Goal: Task Accomplishment & Management: Manage account settings

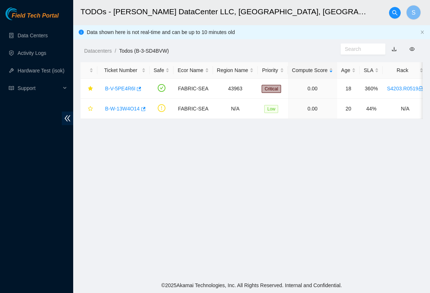
click at [174, 183] on main "TODOs - Sabey DataCenter LLC, Tukwila, WA S Data shown here is not real-time an…" at bounding box center [251, 139] width 357 height 278
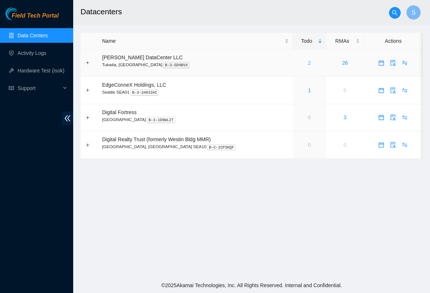
click at [308, 63] on link "2" at bounding box center [309, 63] width 3 height 6
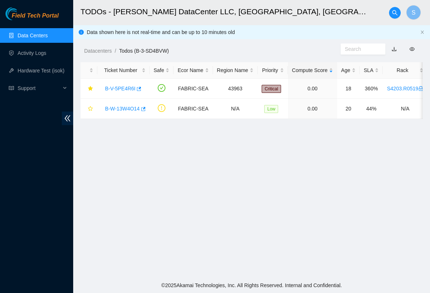
click at [195, 186] on main "TODOs - [PERSON_NAME] DataCenter LLC, [GEOGRAPHIC_DATA], [GEOGRAPHIC_DATA] S Da…" at bounding box center [251, 139] width 357 height 278
